Goal: Check status: Check status

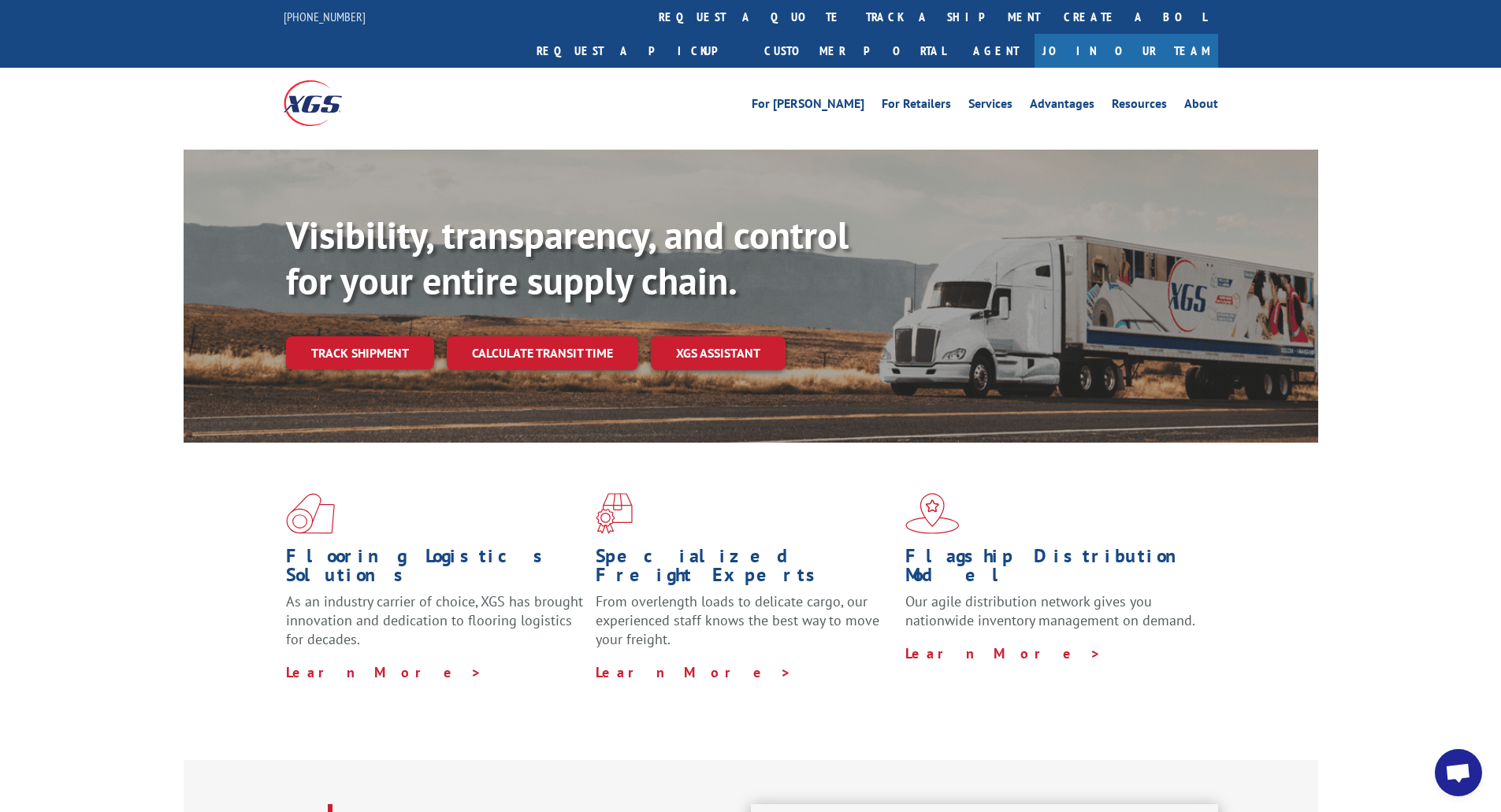
click at [395, 337] on link "Track shipment" at bounding box center [359, 353] width 148 height 33
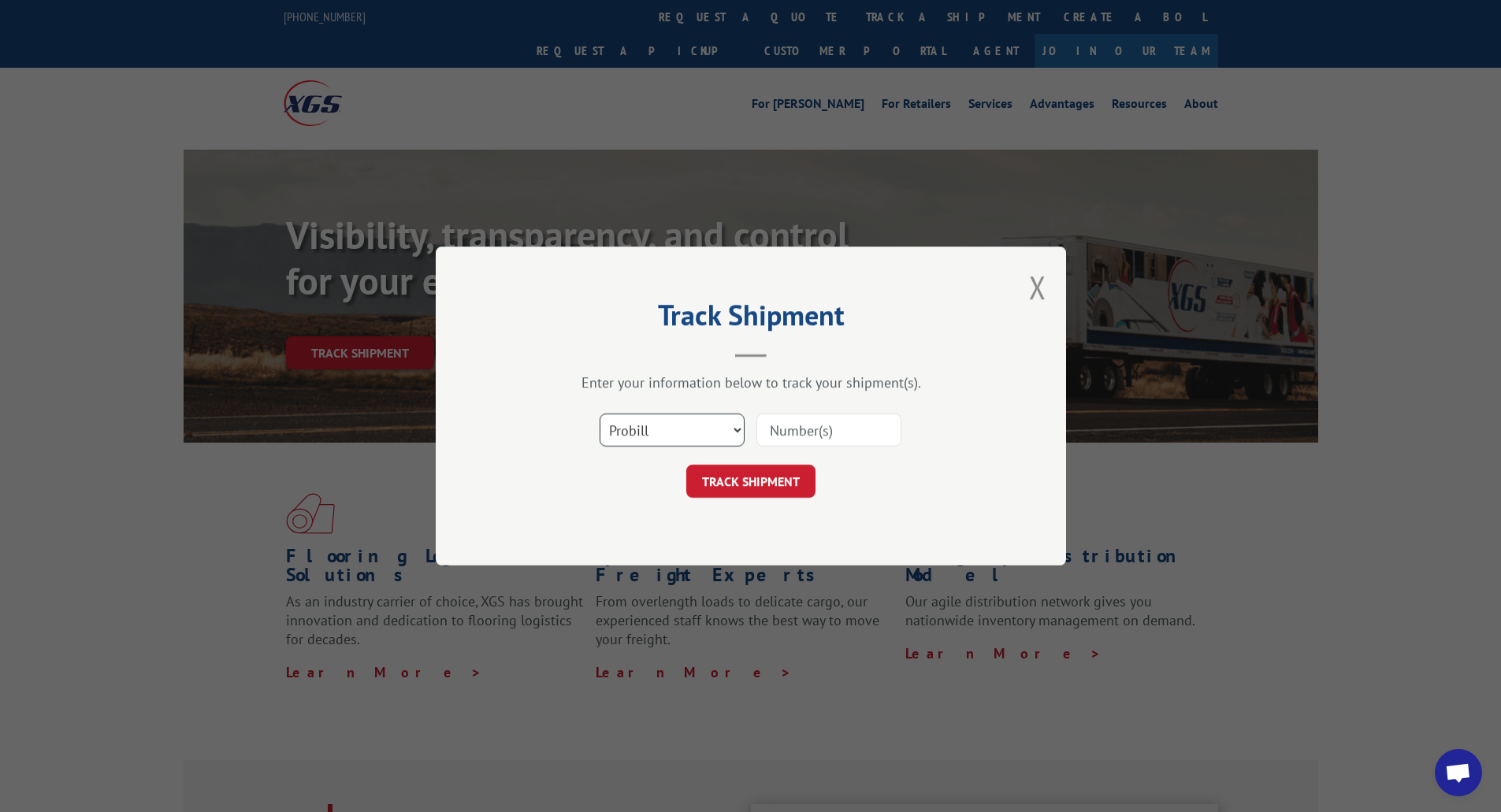
click at [681, 432] on select "Select category... Probill BOL PO" at bounding box center [672, 430] width 145 height 33
select select "bol"
click at [599, 413] on select "Select category... Probill BOL PO" at bounding box center [672, 430] width 145 height 33
click at [838, 431] on input at bounding box center [829, 430] width 145 height 33
paste input "15174633"
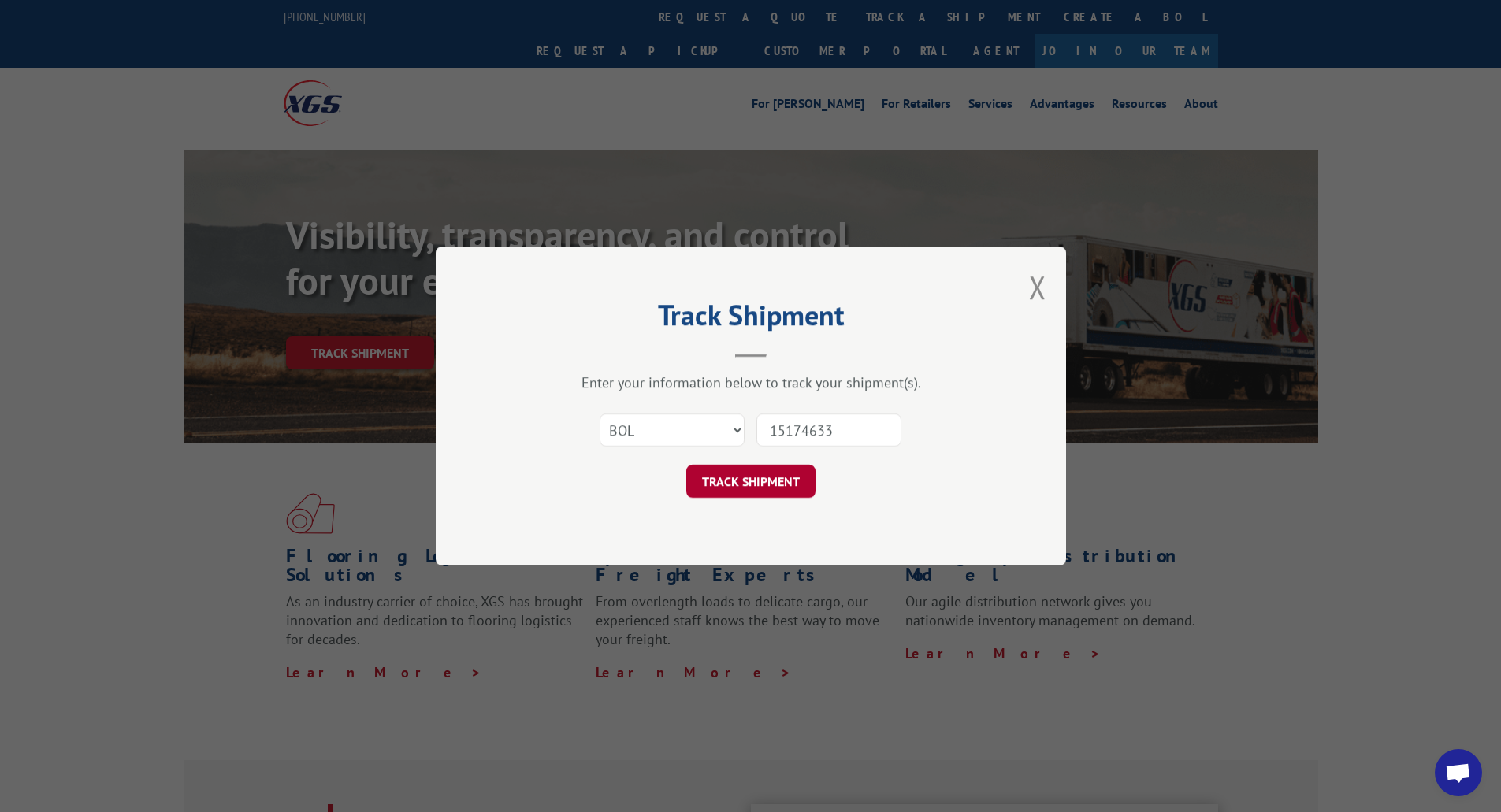
type input "15174633"
click at [736, 477] on button "TRACK SHIPMENT" at bounding box center [750, 481] width 130 height 33
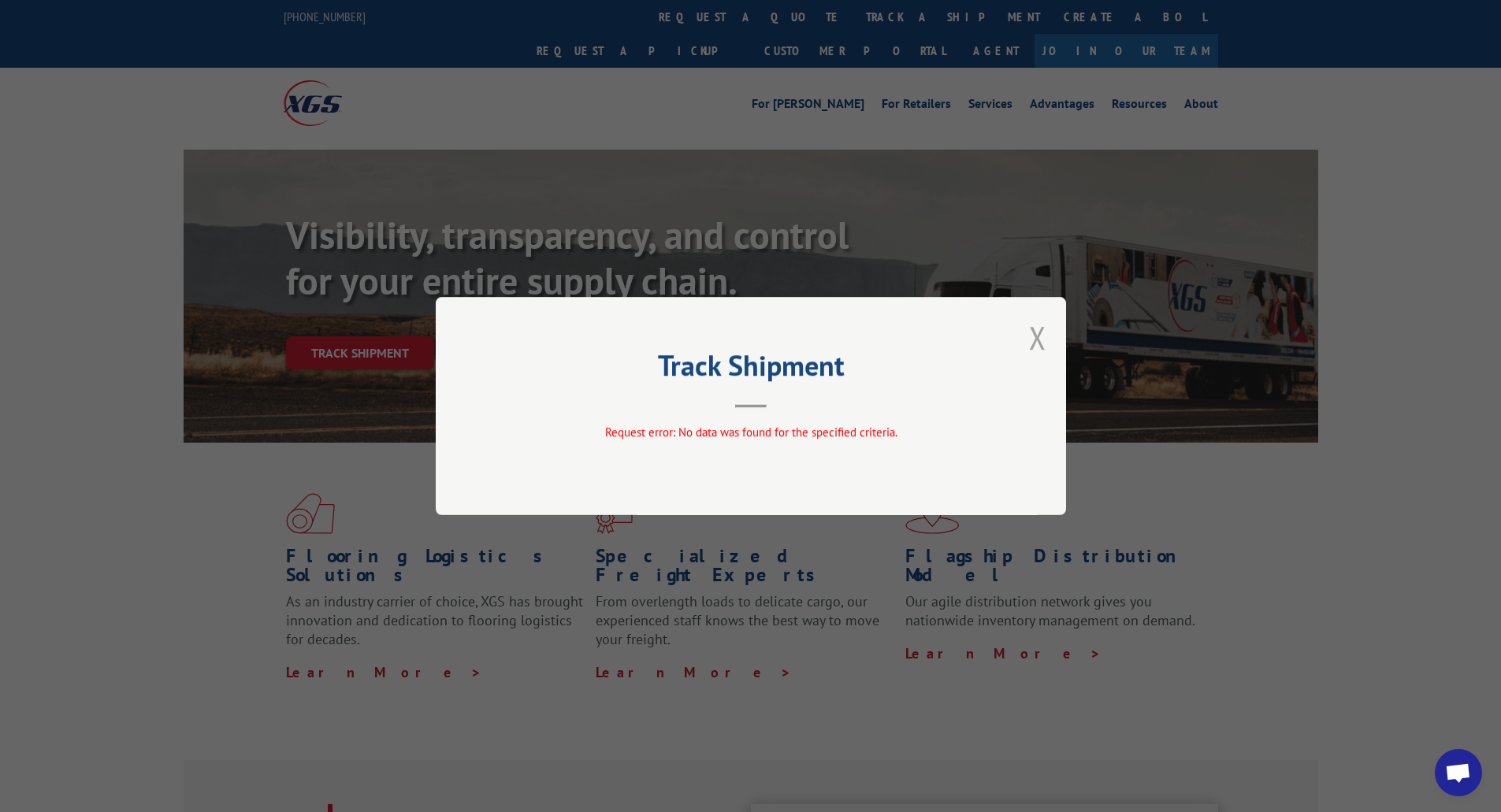
click at [1044, 328] on button "Close modal" at bounding box center [1038, 338] width 17 height 42
